Goal: Task Accomplishment & Management: Manage account settings

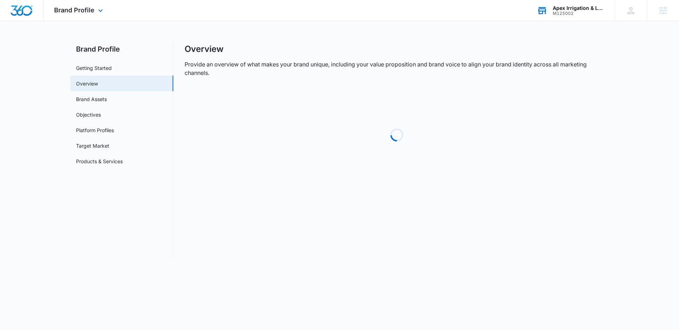
click at [567, 16] on div "Apex Irrigation & Landscape M125002 Your Accounts View All" at bounding box center [570, 10] width 88 height 21
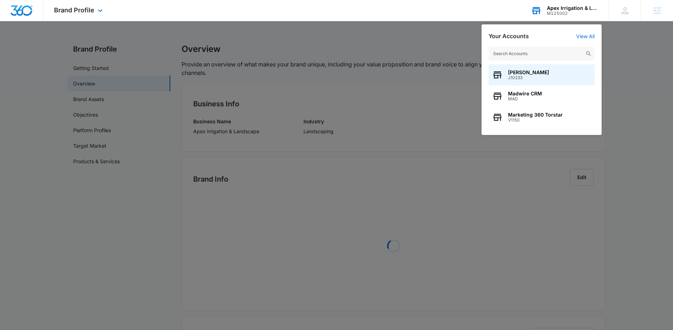
click at [514, 52] on input "text" at bounding box center [542, 54] width 106 height 14
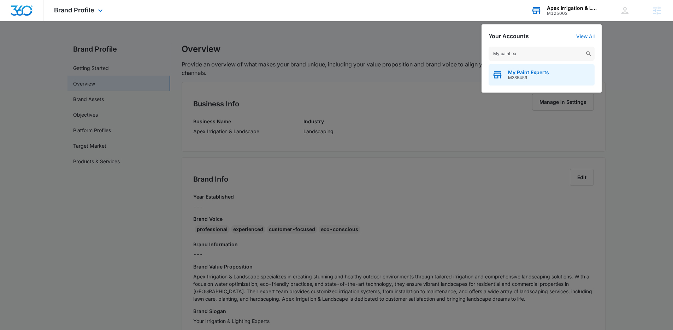
type input "My paint ex"
click at [526, 74] on span "My Paint Experts" at bounding box center [528, 73] width 41 height 6
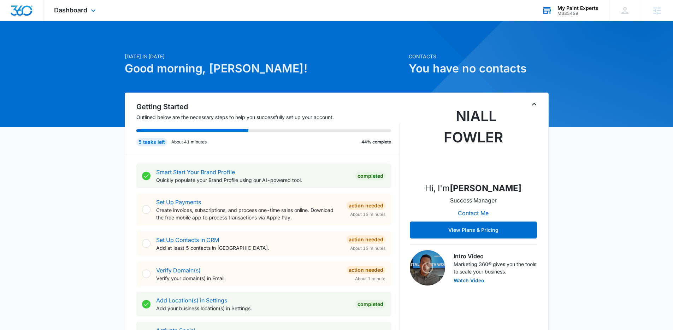
click at [92, 16] on div "Dashboard Apps Reputation Forms CRM Email Social Payments POS Content Ads Intel…" at bounding box center [75, 10] width 65 height 21
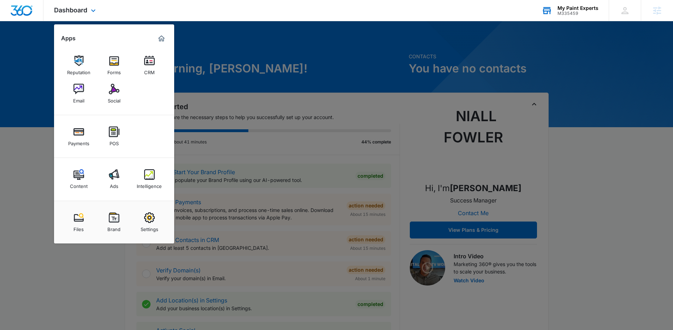
click at [144, 129] on div "Payments POS" at bounding box center [114, 136] width 120 height 43
click at [279, 90] on div at bounding box center [336, 165] width 673 height 330
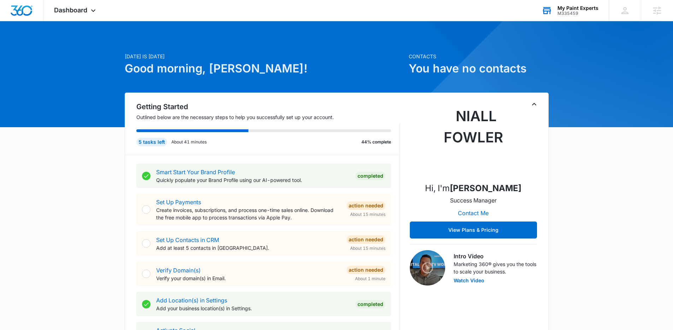
click at [413, 58] on p "Contacts" at bounding box center [479, 56] width 140 height 7
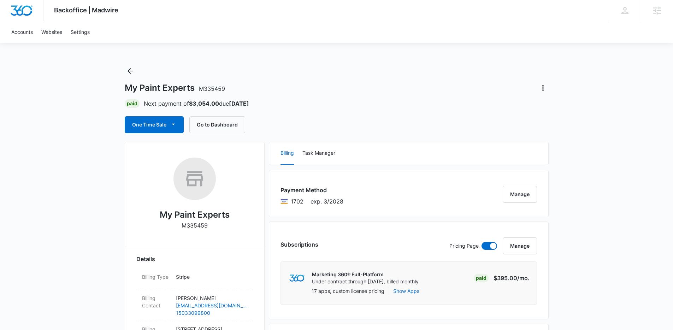
click at [510, 101] on div "Paid Next payment of $3,054.00 due [DATE]" at bounding box center [337, 103] width 424 height 8
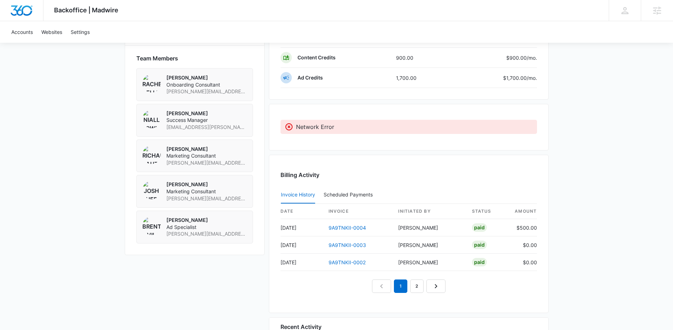
scroll to position [235, 0]
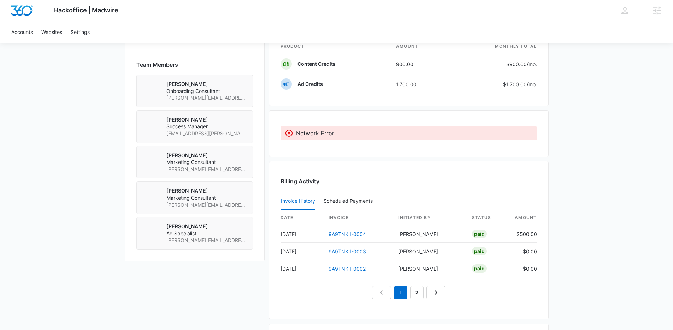
scroll to position [397, 0]
